Goal: Information Seeking & Learning: Understand process/instructions

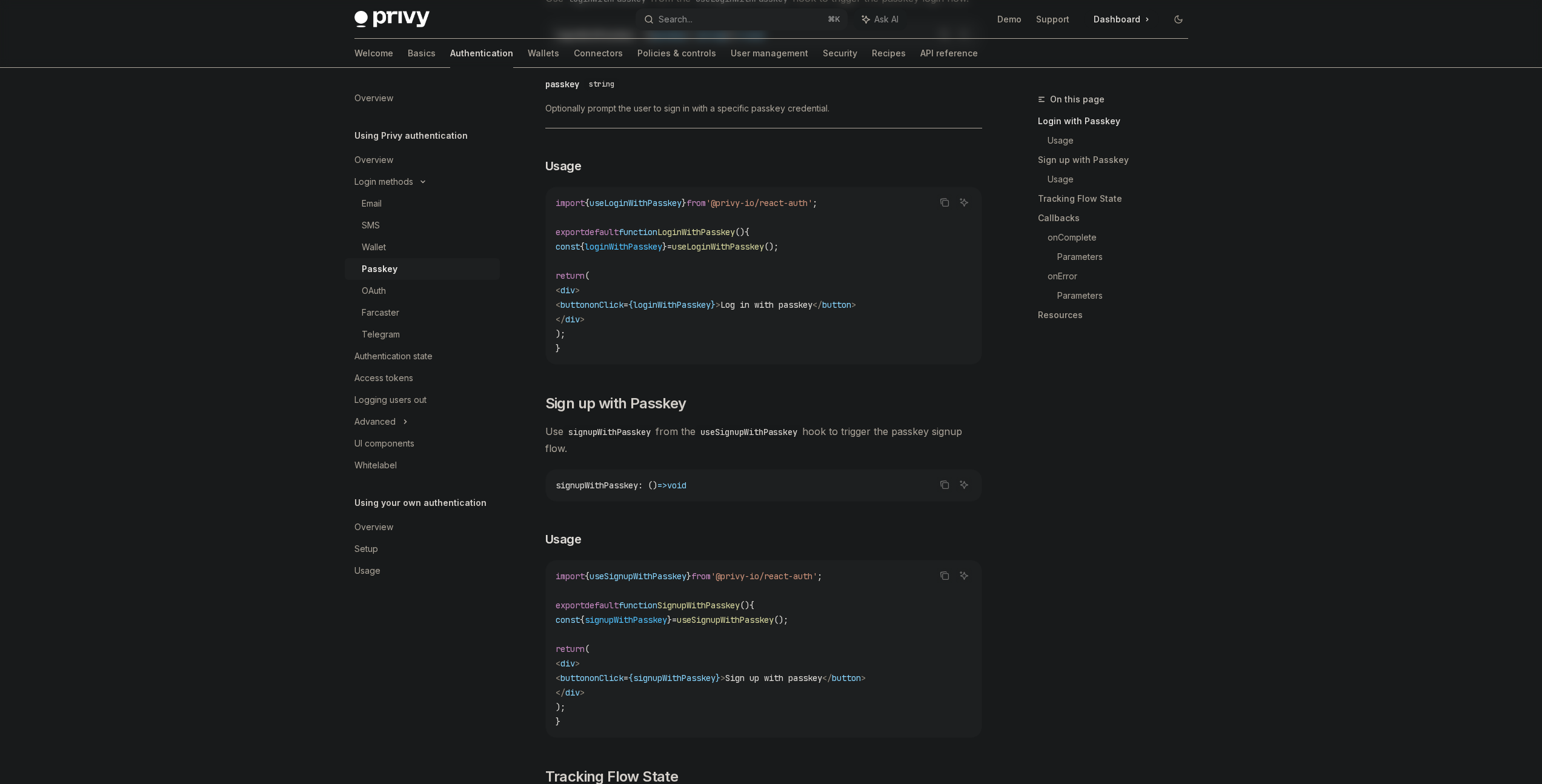
scroll to position [328, 0]
click at [648, 625] on span "signupWithPasskey" at bounding box center [626, 619] width 83 height 11
click at [747, 625] on span "useSignupWithPasskey" at bounding box center [725, 619] width 97 height 11
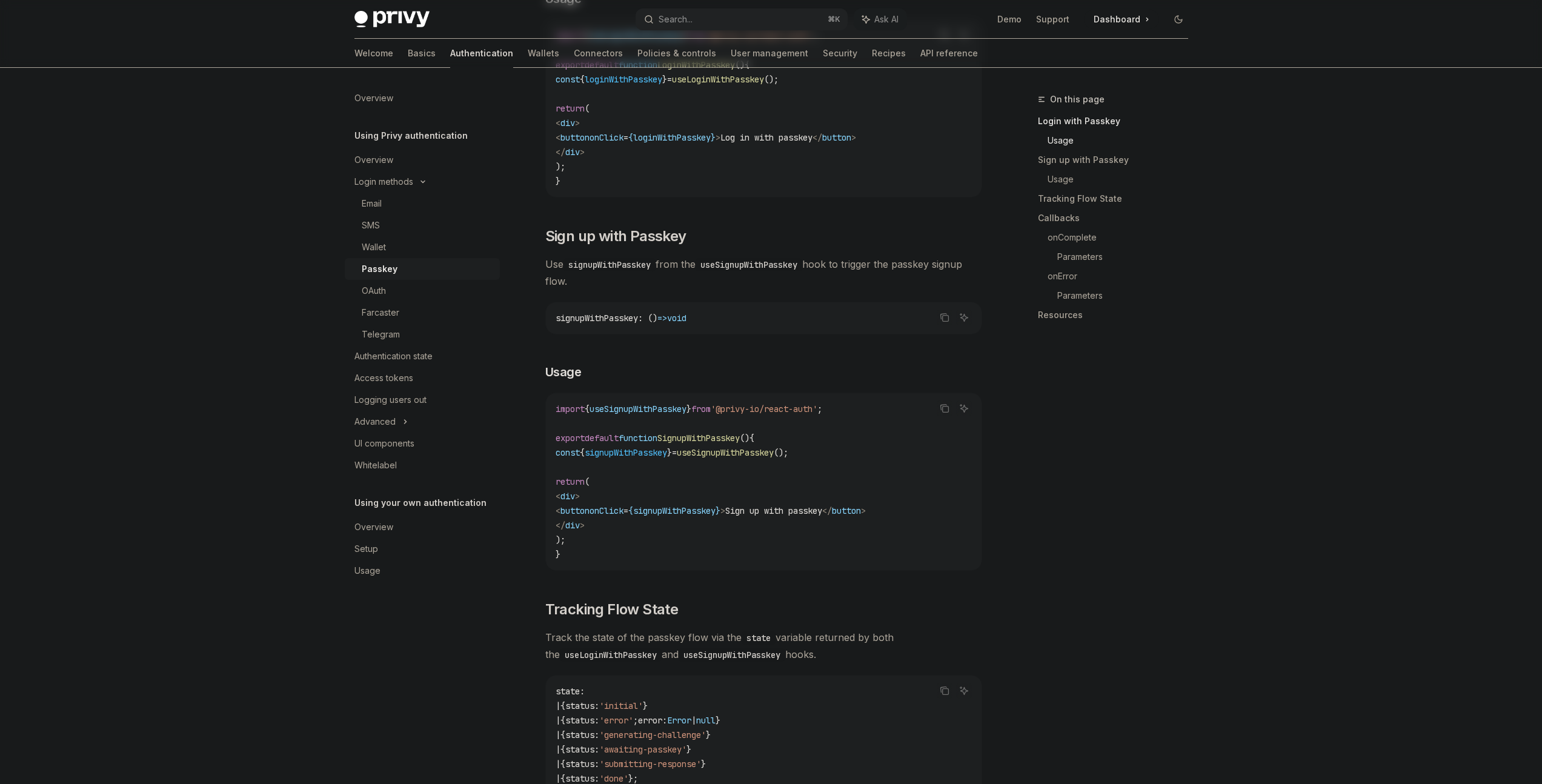
scroll to position [397, 0]
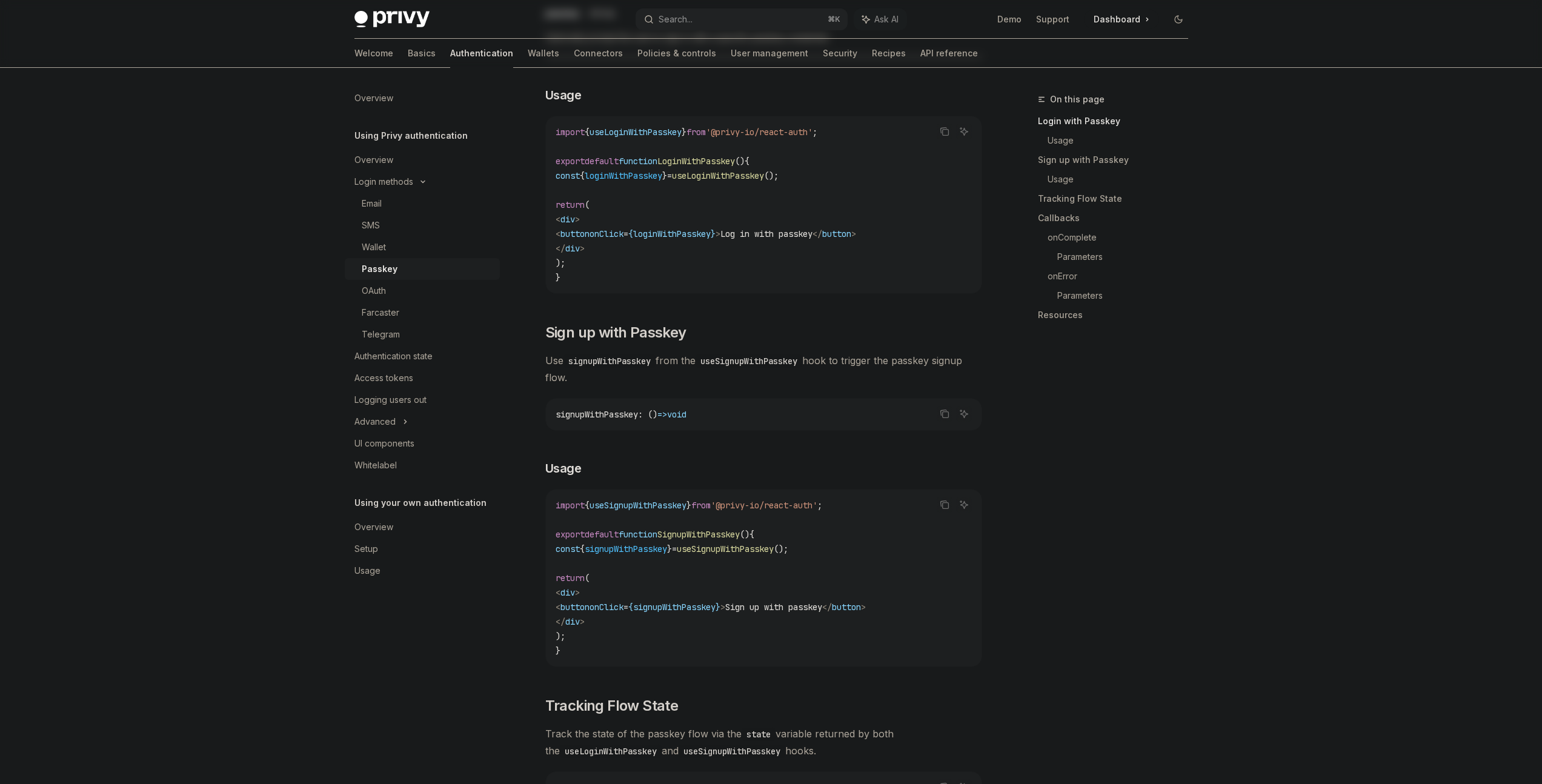
click at [599, 368] on code "signupWithPasskey" at bounding box center [609, 361] width 92 height 14
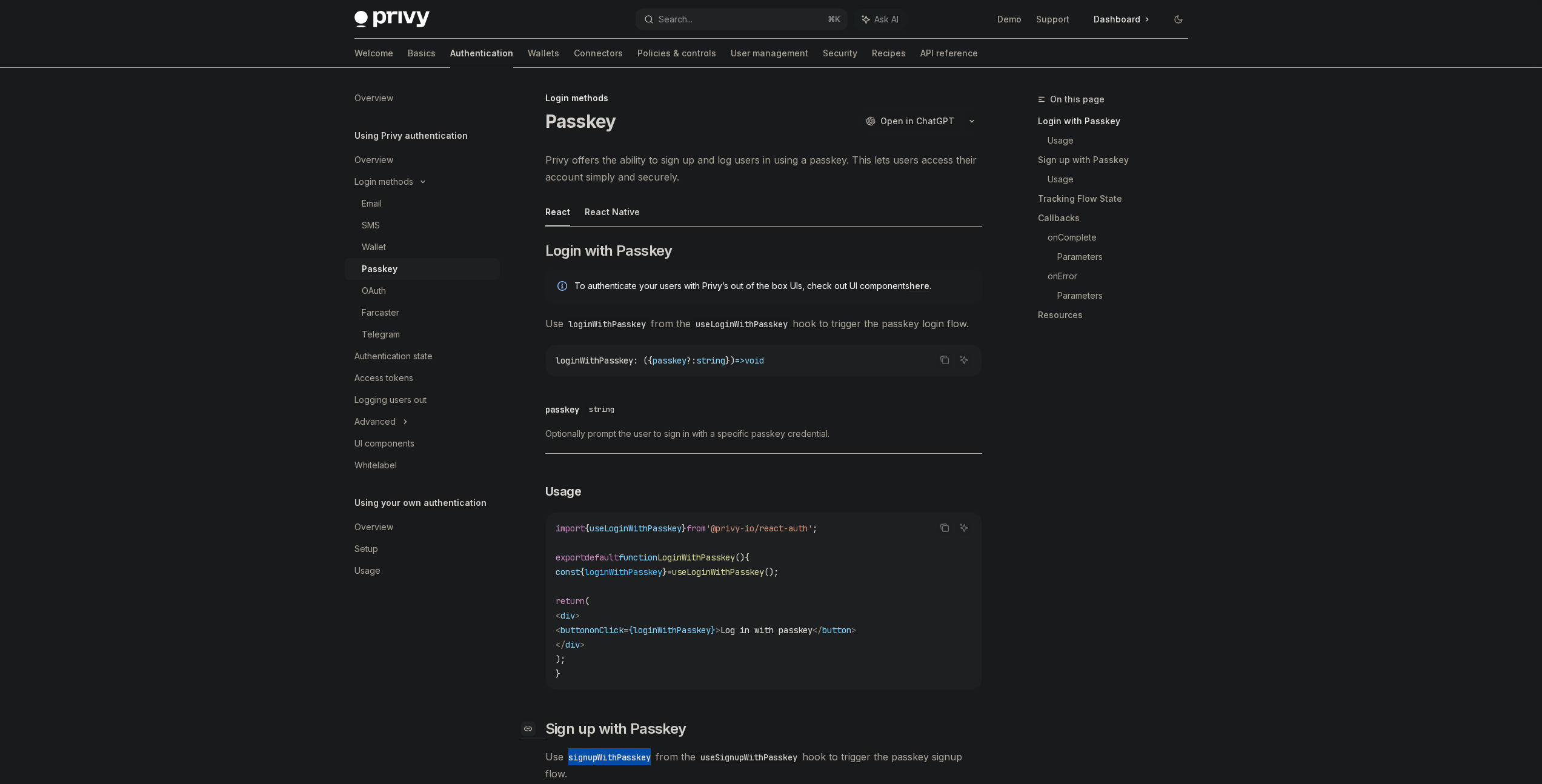
scroll to position [0, 0]
click at [863, 369] on code "loginWithPasskey : ({ passkey ?: string }) => void" at bounding box center [764, 361] width 416 height 15
click at [528, 52] on link "Wallets" at bounding box center [544, 53] width 32 height 29
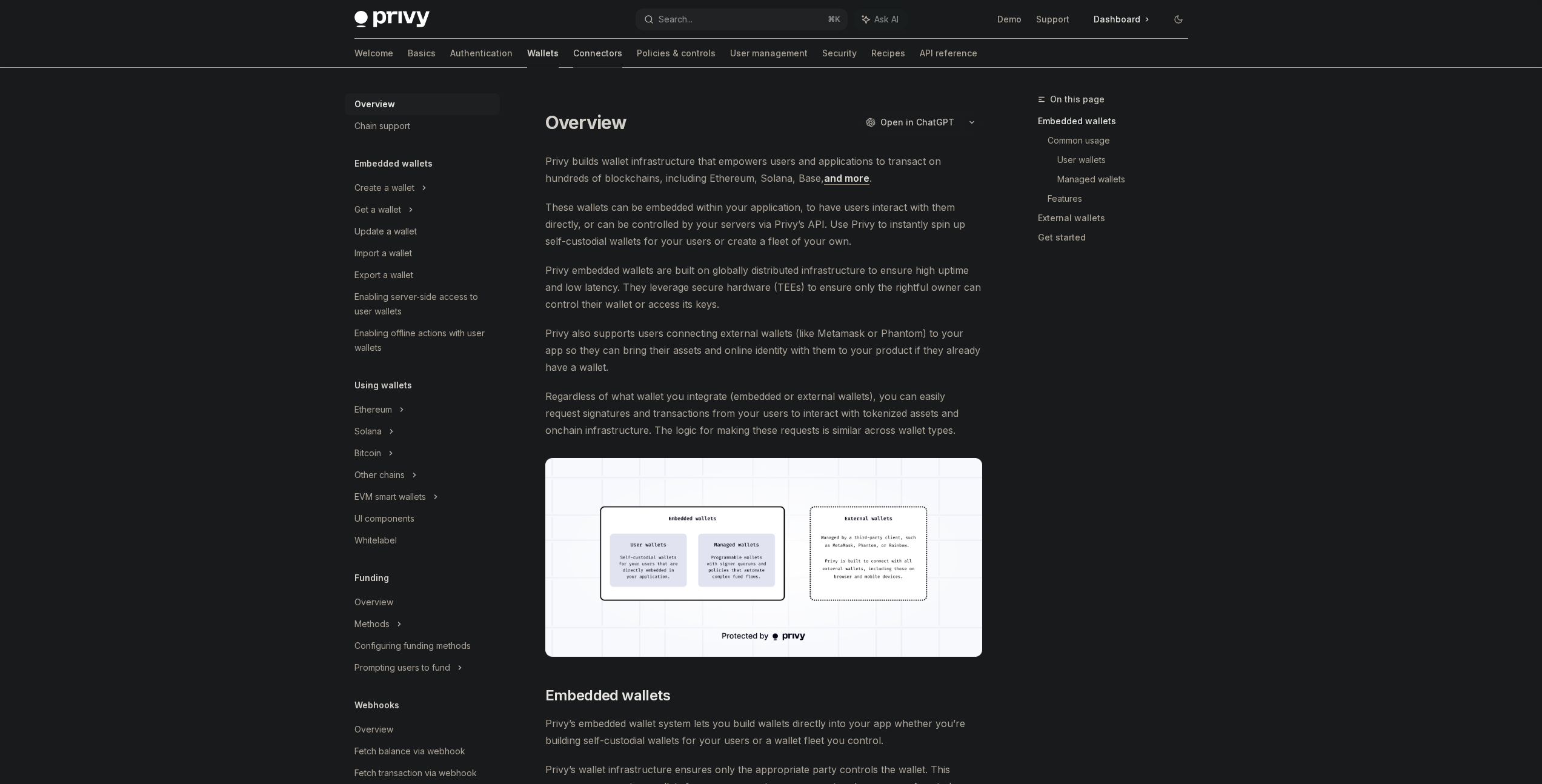
click at [574, 56] on link "Connectors" at bounding box center [598, 53] width 49 height 29
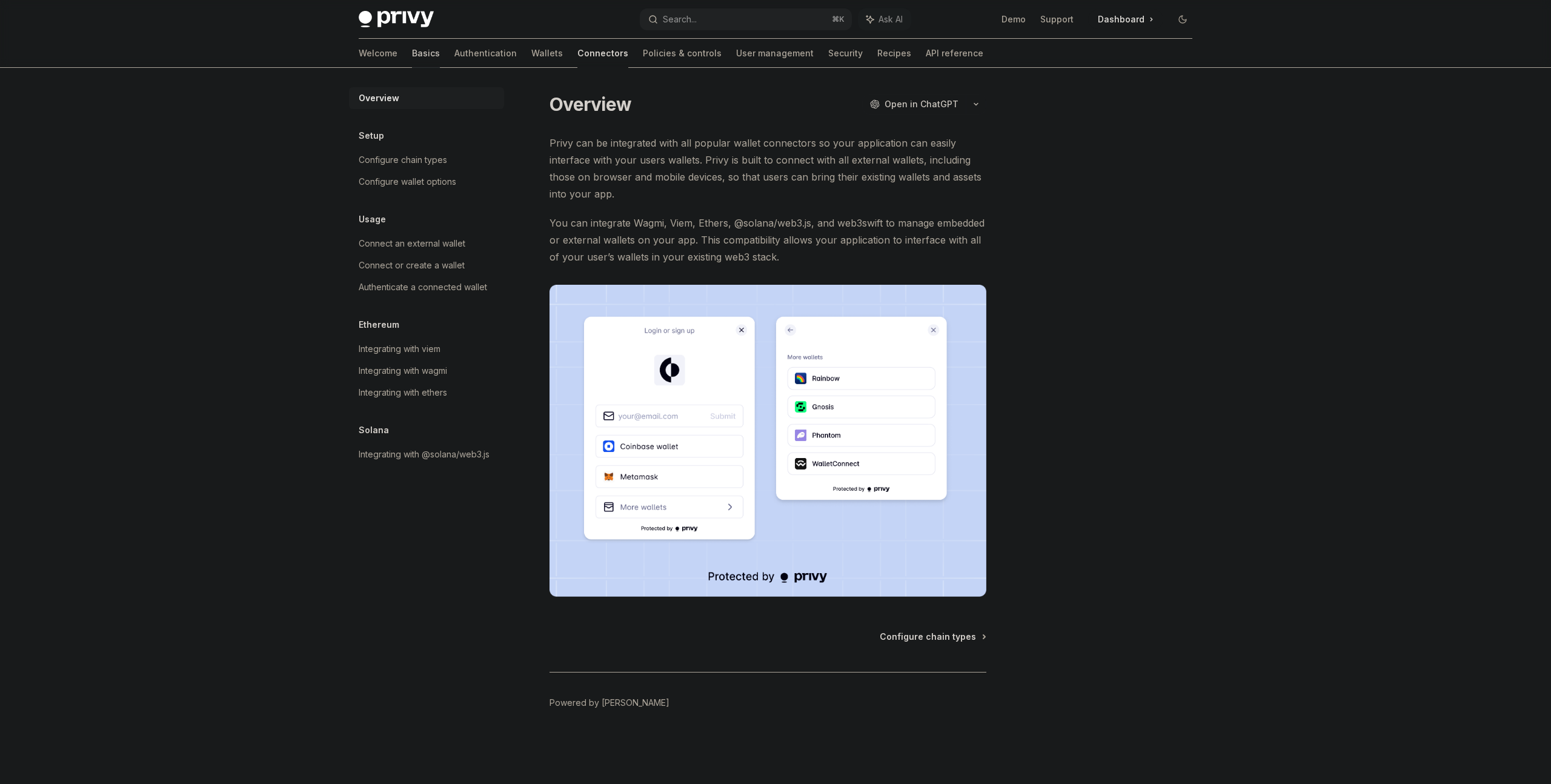
click at [412, 52] on link "Basics" at bounding box center [426, 53] width 28 height 29
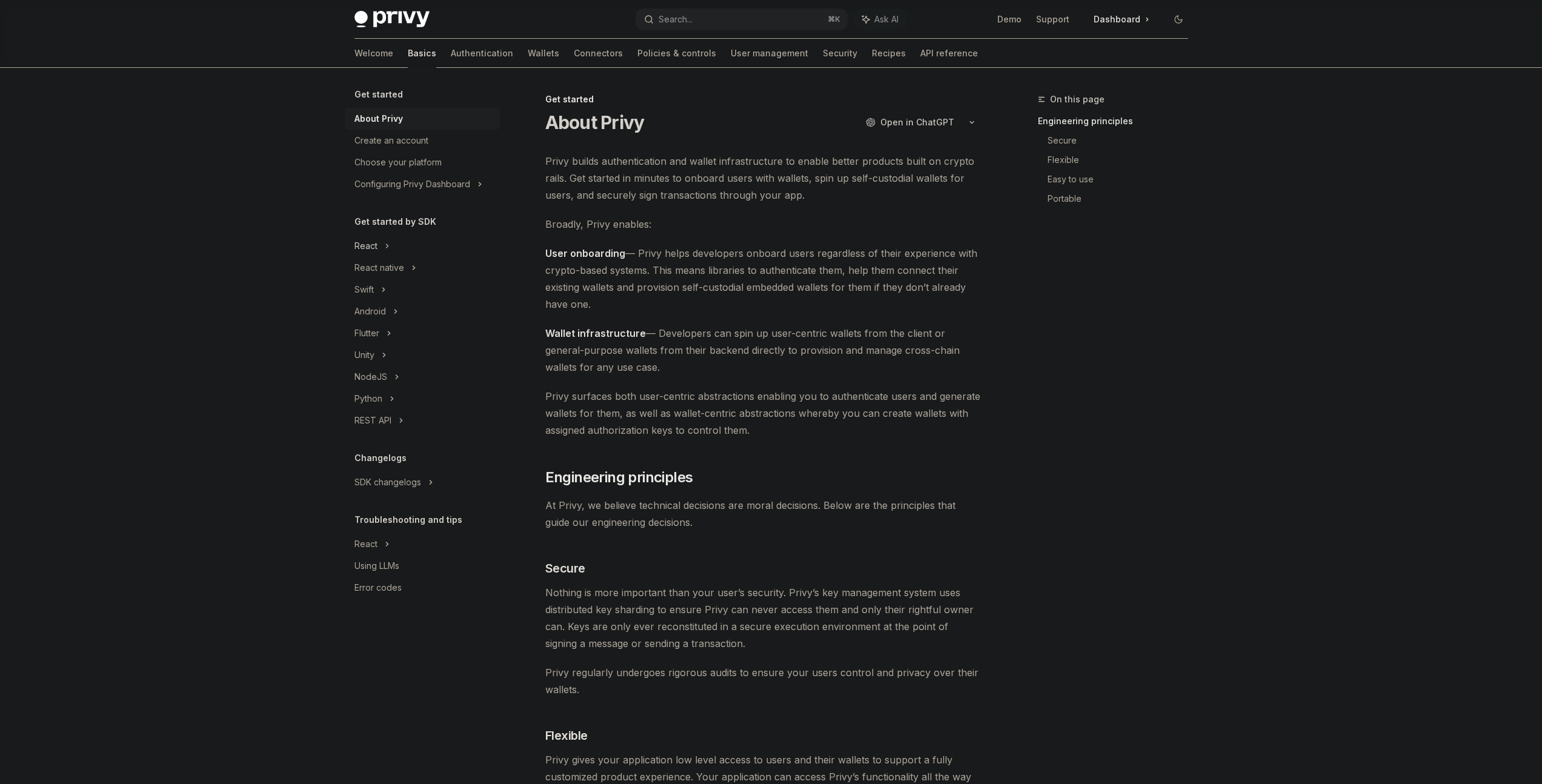
drag, startPoint x: 384, startPoint y: 248, endPoint x: 398, endPoint y: 255, distance: 15.7
click at [384, 247] on icon at bounding box center [387, 246] width 5 height 15
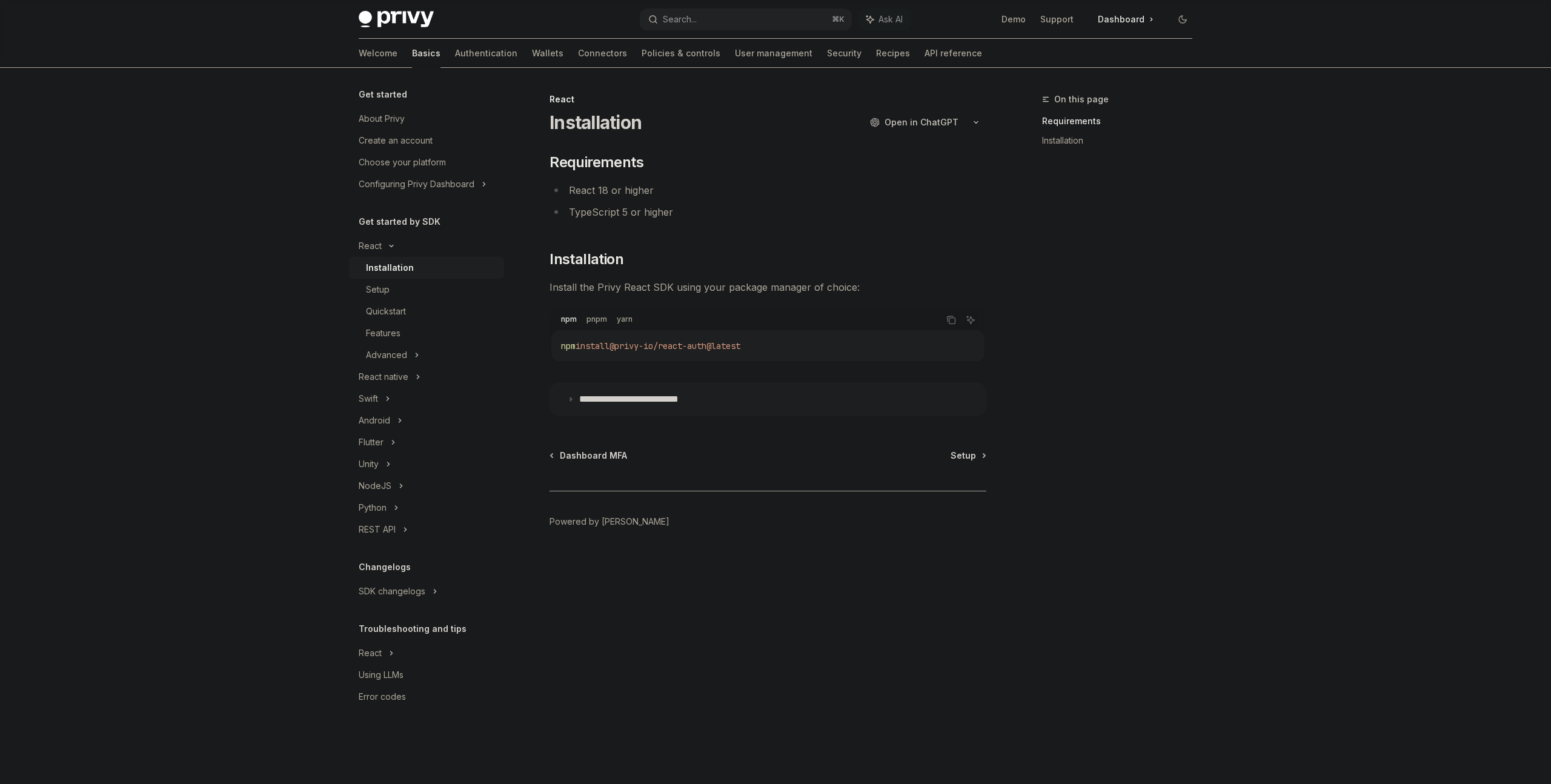
click at [655, 406] on summary "**********" at bounding box center [768, 399] width 436 height 32
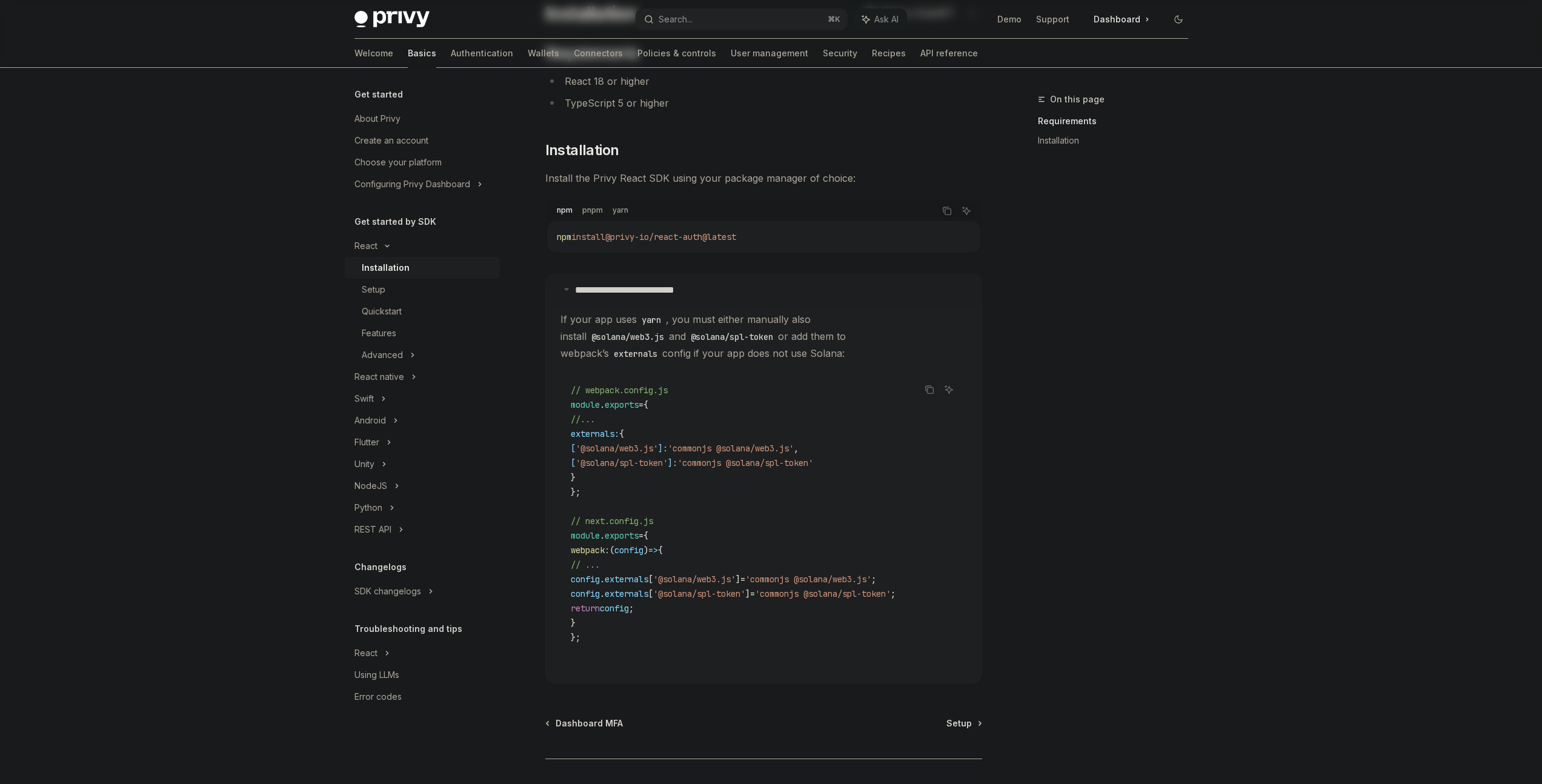
scroll to position [115, 0]
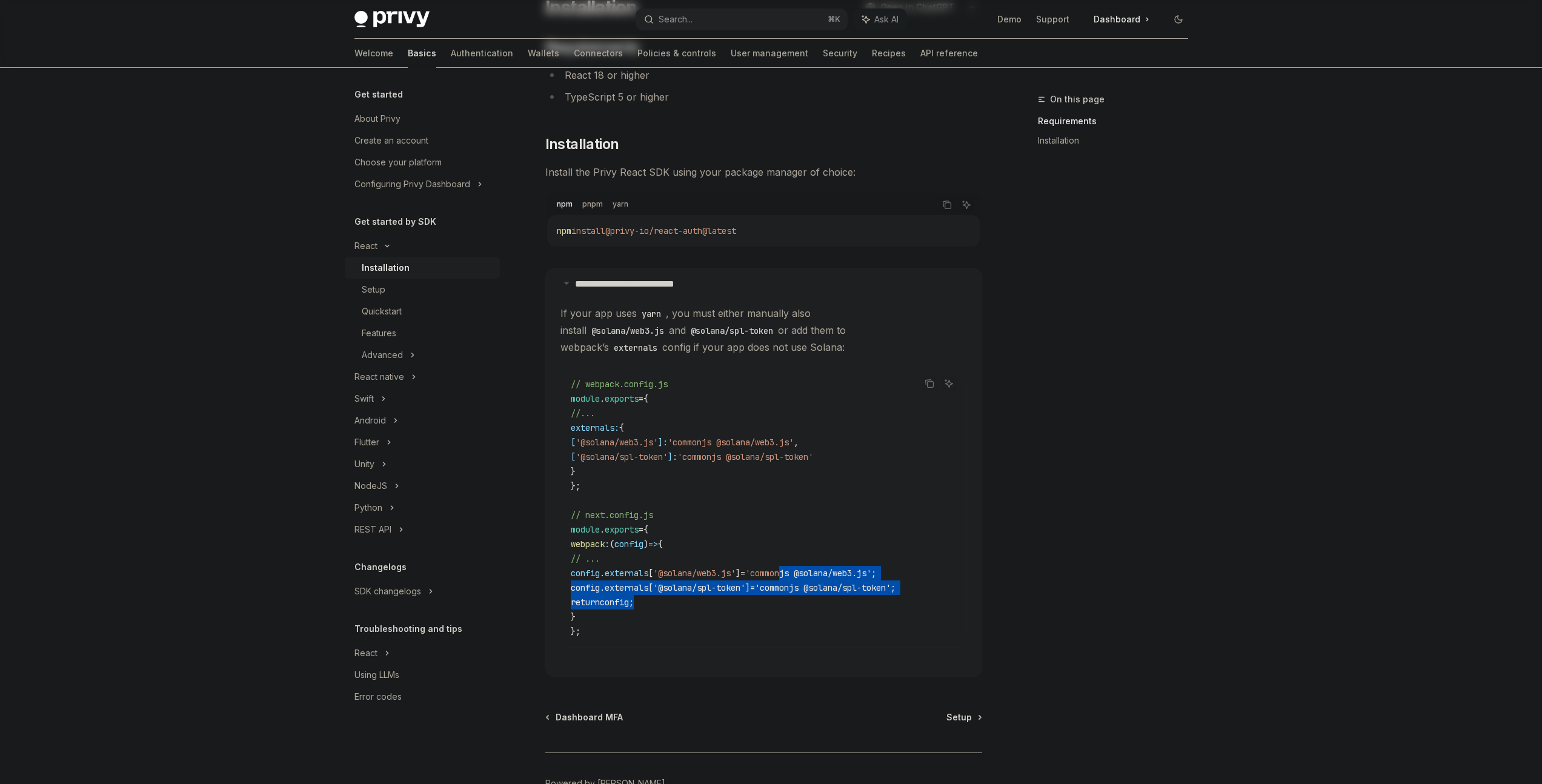
drag, startPoint x: 830, startPoint y: 602, endPoint x: 816, endPoint y: 573, distance: 32.2
click at [816, 573] on code "// webpack.config.js module . exports = { //... externals: { [ '@solana/web3.js…" at bounding box center [764, 507] width 386 height 261
click at [823, 589] on span "'commonjs @solana/spl-token'" at bounding box center [823, 587] width 136 height 11
drag, startPoint x: 792, startPoint y: 603, endPoint x: 797, endPoint y: 567, distance: 36.3
click at [797, 567] on code "// webpack.config.js module . exports = { //... externals: { [ '@solana/web3.js…" at bounding box center [764, 507] width 386 height 261
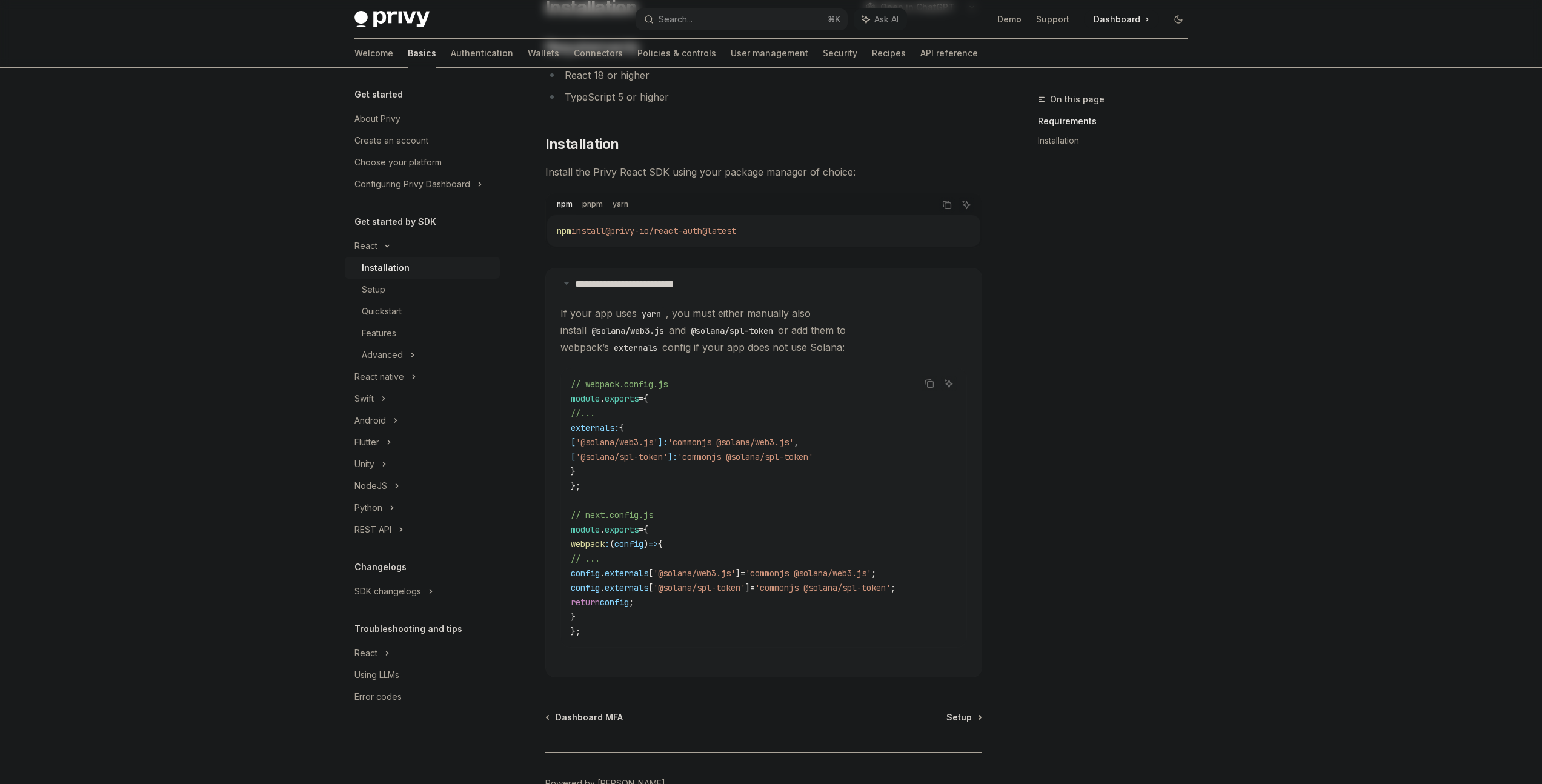
click at [802, 596] on code "// webpack.config.js module . exports = { //... externals: { [ '@solana/web3.js…" at bounding box center [764, 507] width 386 height 261
drag, startPoint x: 797, startPoint y: 588, endPoint x: 795, endPoint y: 558, distance: 30.1
click at [794, 561] on code "// webpack.config.js module . exports = { //... externals: { [ '@solana/web3.js…" at bounding box center [764, 507] width 386 height 261
click at [800, 588] on span "'commonjs @solana/spl-token'" at bounding box center [823, 587] width 136 height 11
drag, startPoint x: 800, startPoint y: 602, endPoint x: 797, endPoint y: 551, distance: 51.1
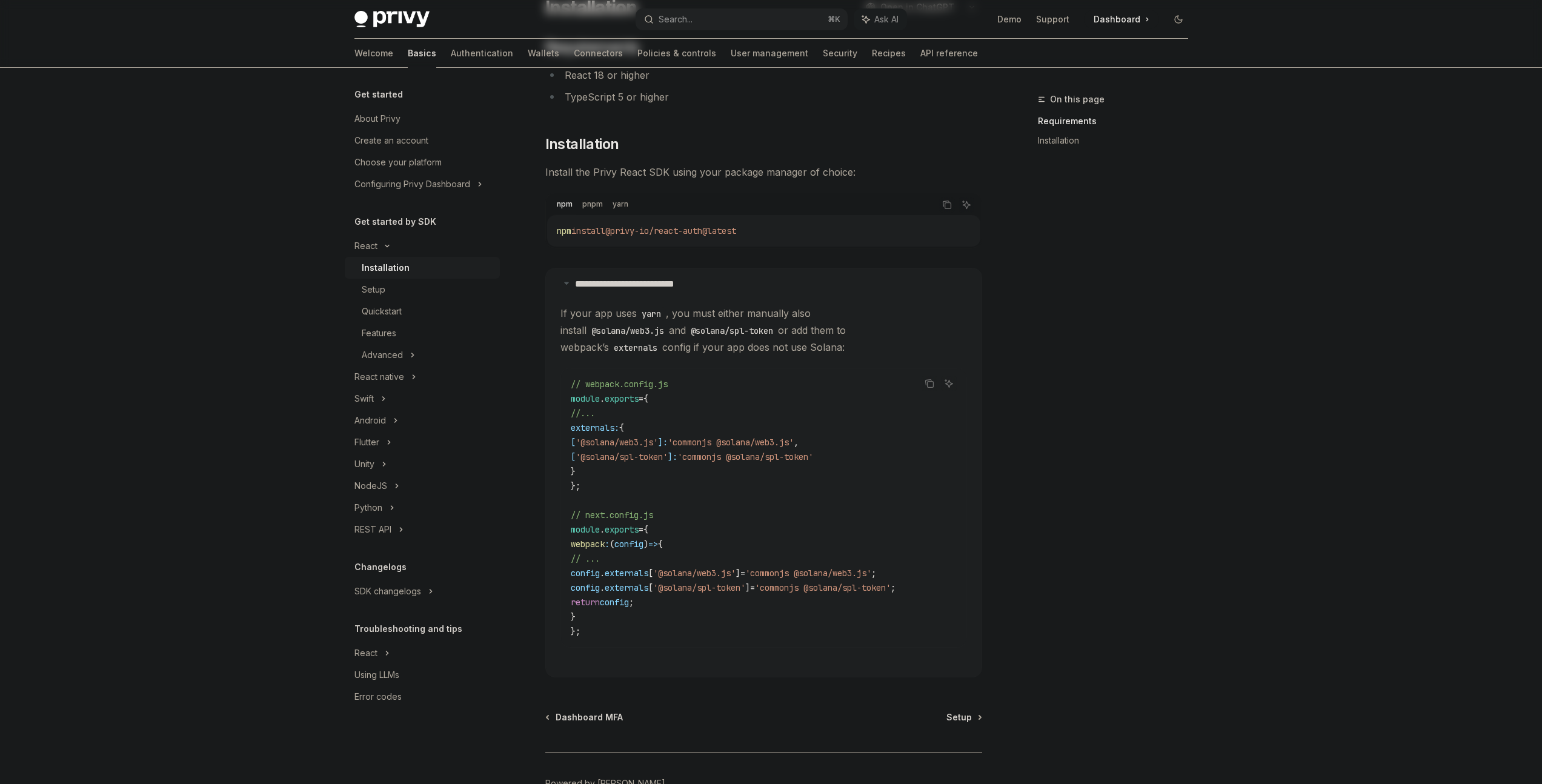
click at [797, 551] on code "// webpack.config.js module . exports = { //... externals: { [ '@solana/web3.js…" at bounding box center [764, 507] width 386 height 261
click at [806, 588] on span "'commonjs @solana/spl-token'" at bounding box center [823, 587] width 136 height 11
drag, startPoint x: 816, startPoint y: 603, endPoint x: 836, endPoint y: 569, distance: 39.4
click at [836, 568] on code "// webpack.config.js module . exports = { //... externals: { [ '@solana/web3.js…" at bounding box center [764, 507] width 386 height 261
click at [838, 588] on span "'commonjs @solana/spl-token'" at bounding box center [823, 587] width 136 height 11
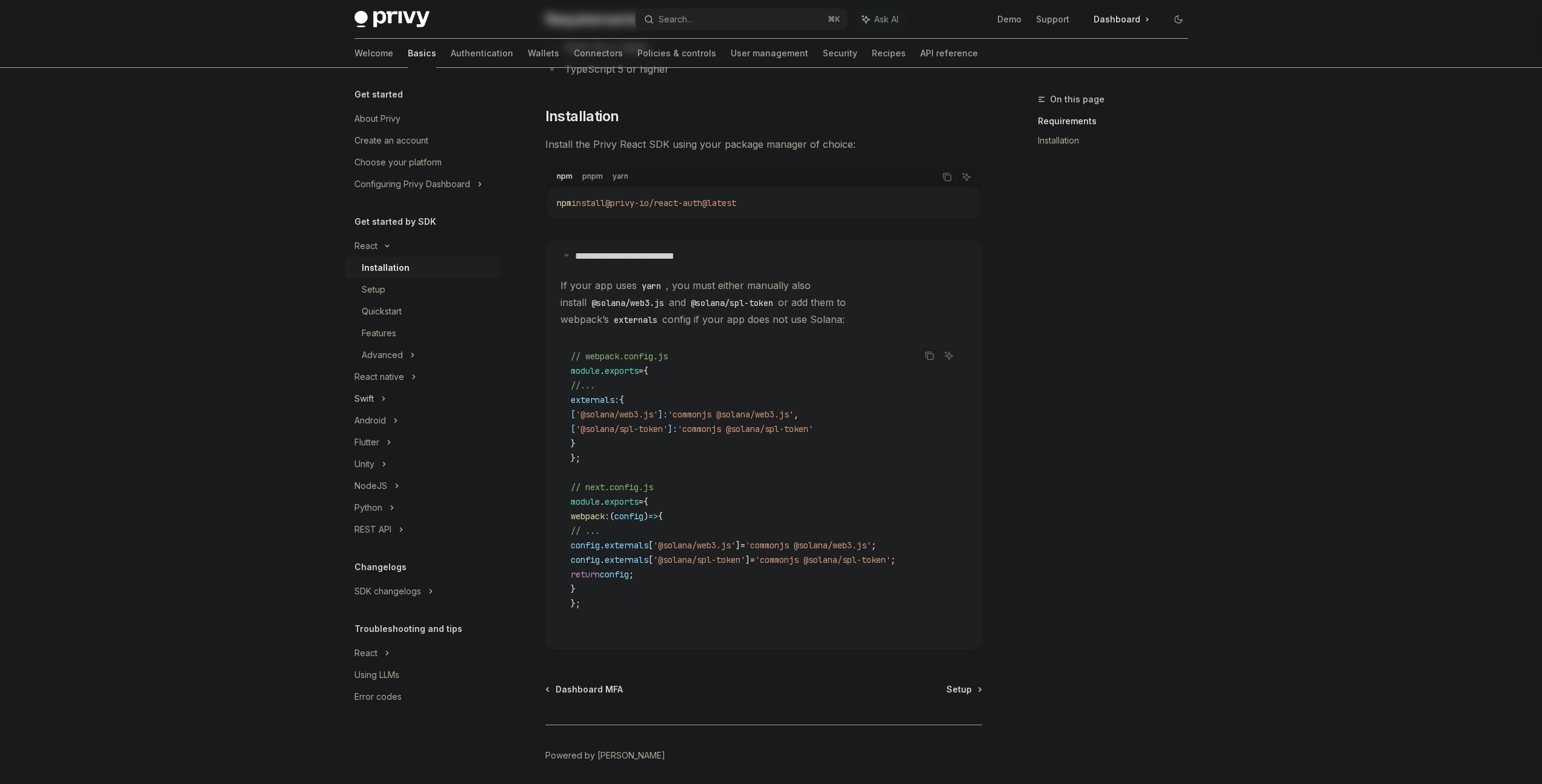
scroll to position [168, 0]
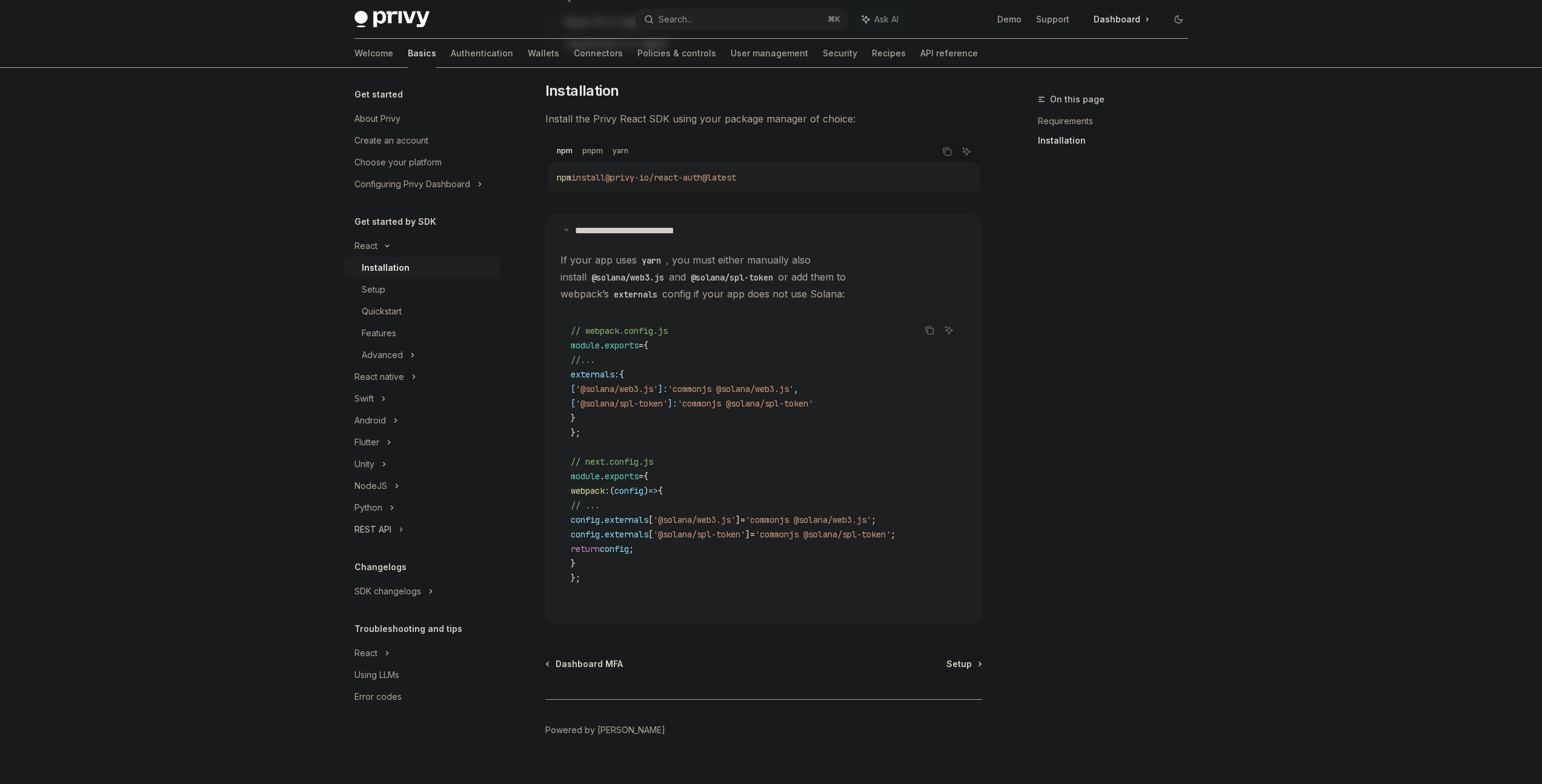
click at [397, 536] on div "REST API" at bounding box center [422, 529] width 155 height 21
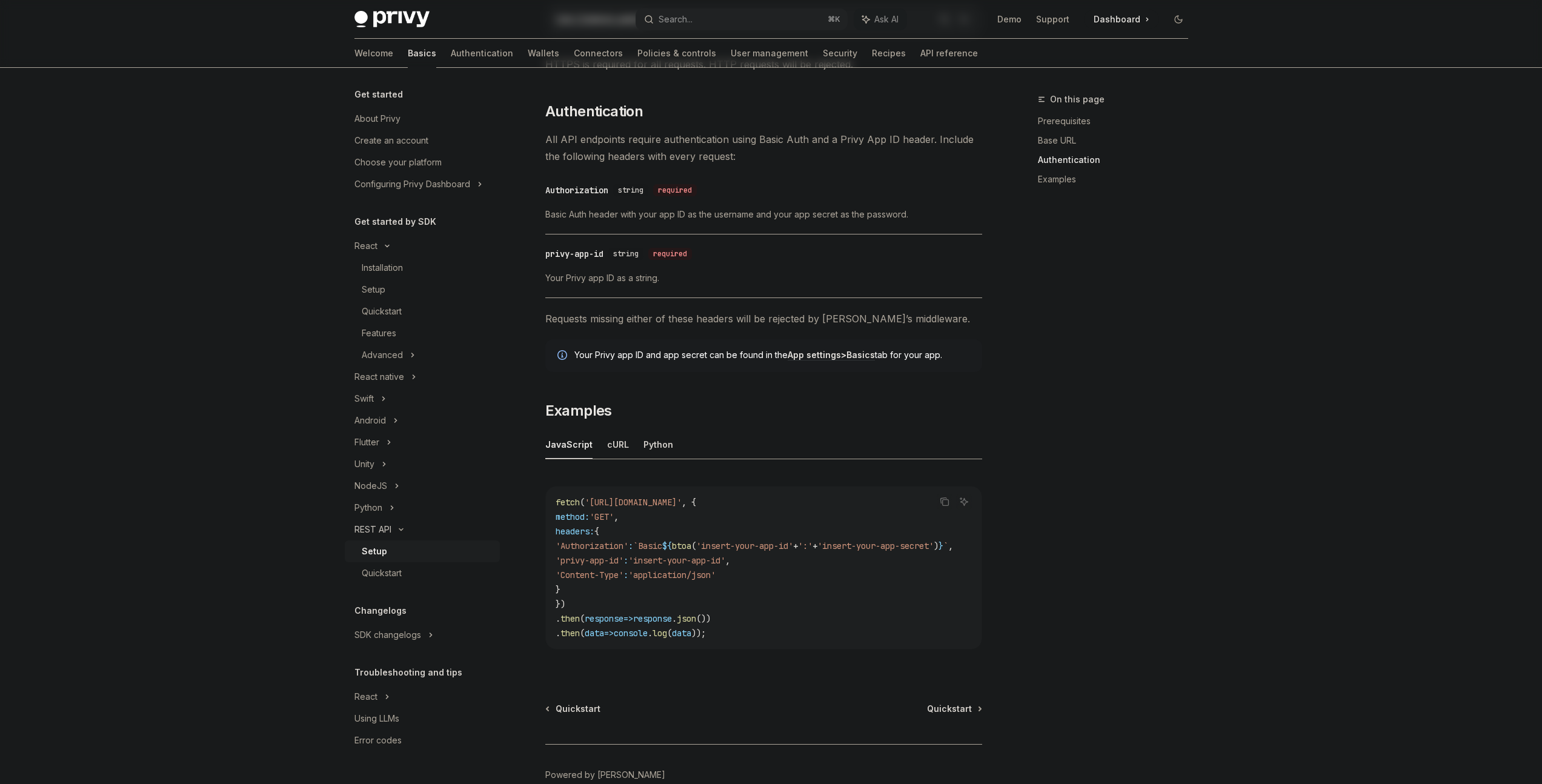
scroll to position [369, 0]
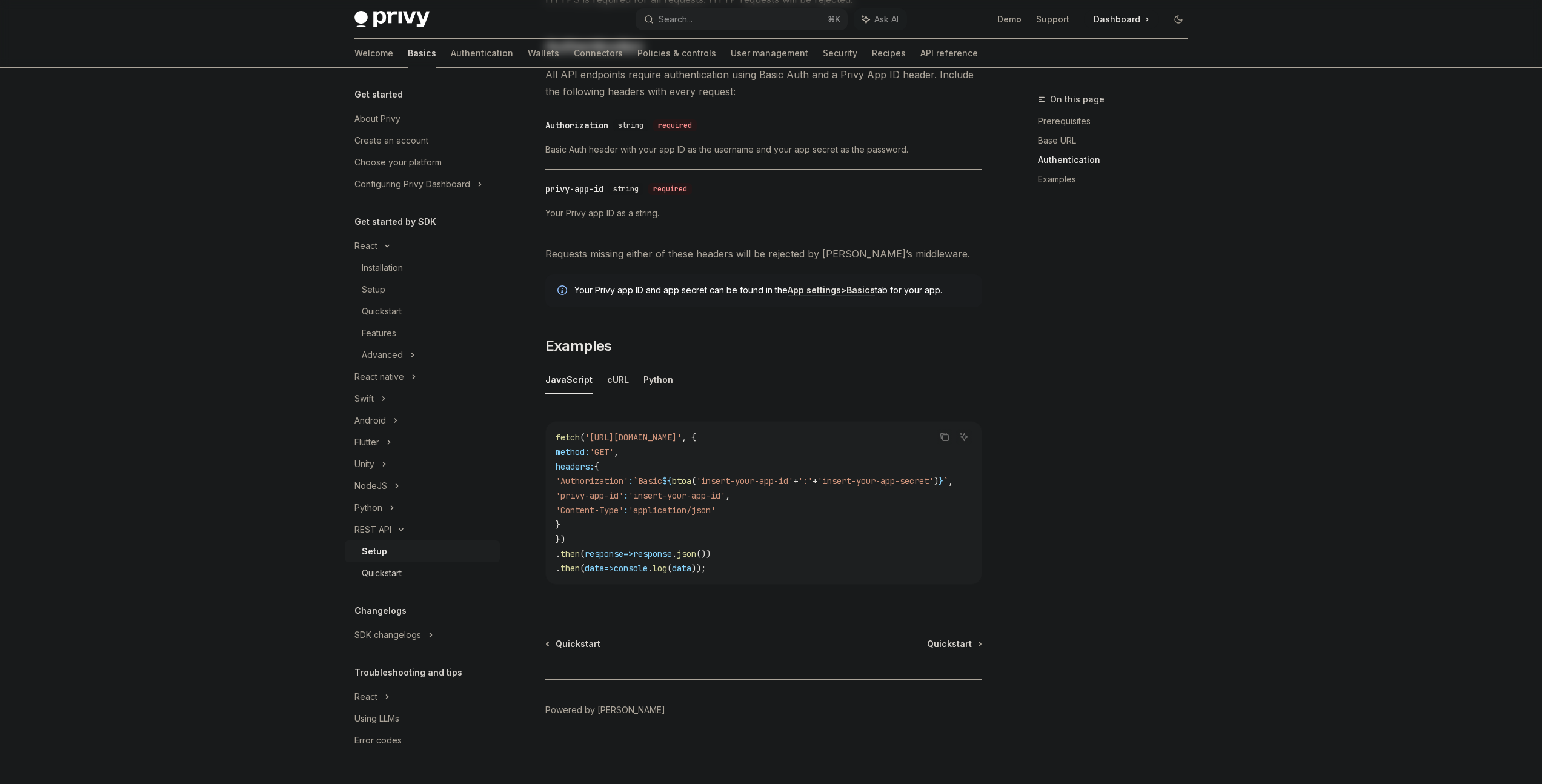
click at [412, 566] on div "Quickstart" at bounding box center [427, 573] width 131 height 15
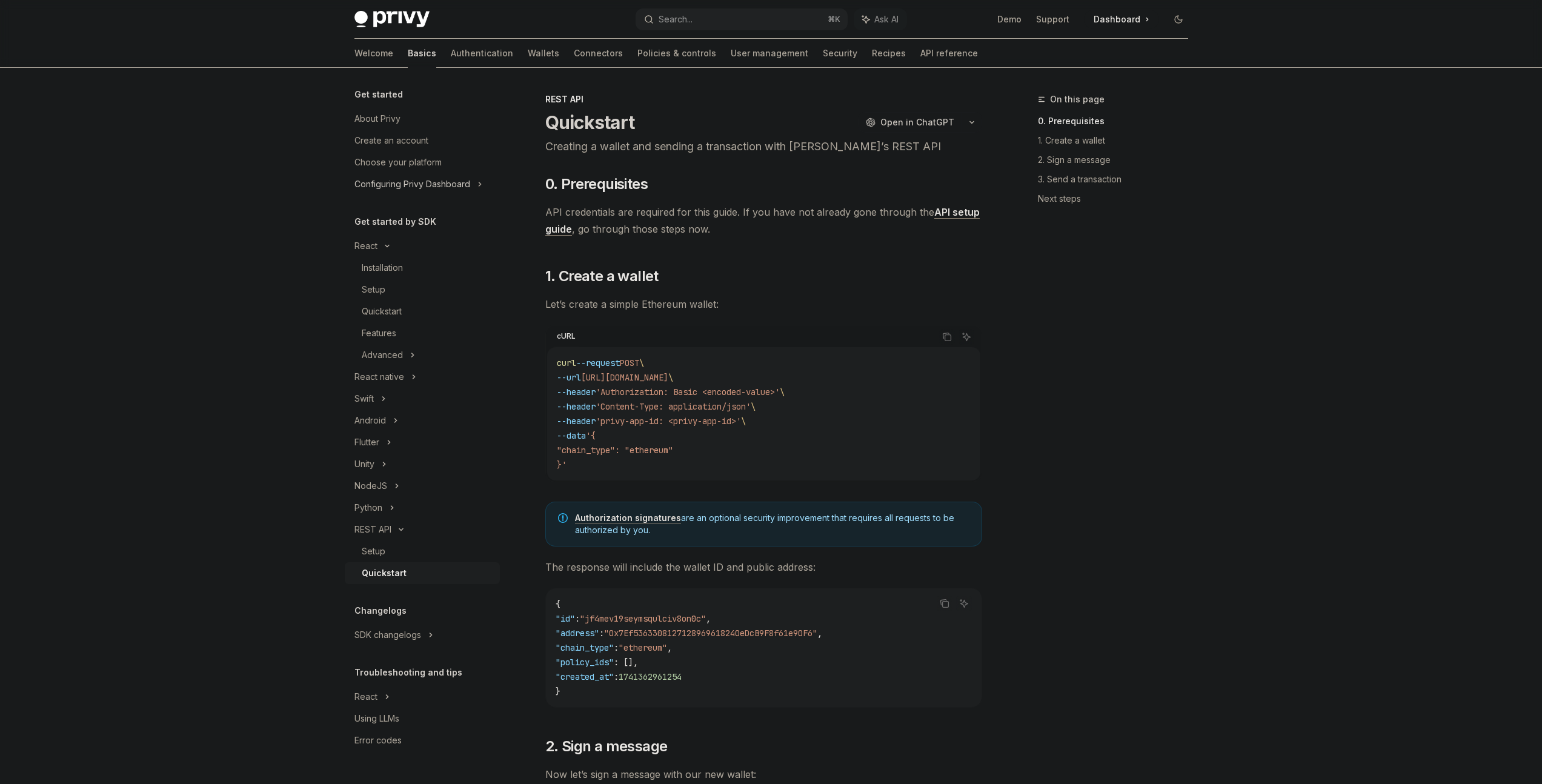
click at [440, 187] on div "Configuring Privy Dashboard" at bounding box center [412, 184] width 116 height 15
